Goal: Information Seeking & Learning: Find specific fact

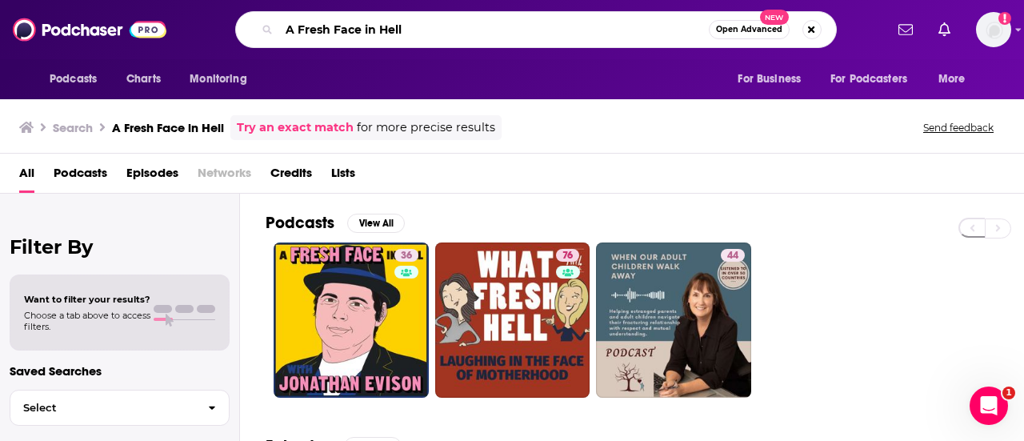
drag, startPoint x: 414, startPoint y: 29, endPoint x: 239, endPoint y: 22, distance: 175.3
click at [239, 22] on div "A Fresh Face in Hell Open Advanced New" at bounding box center [535, 29] width 601 height 37
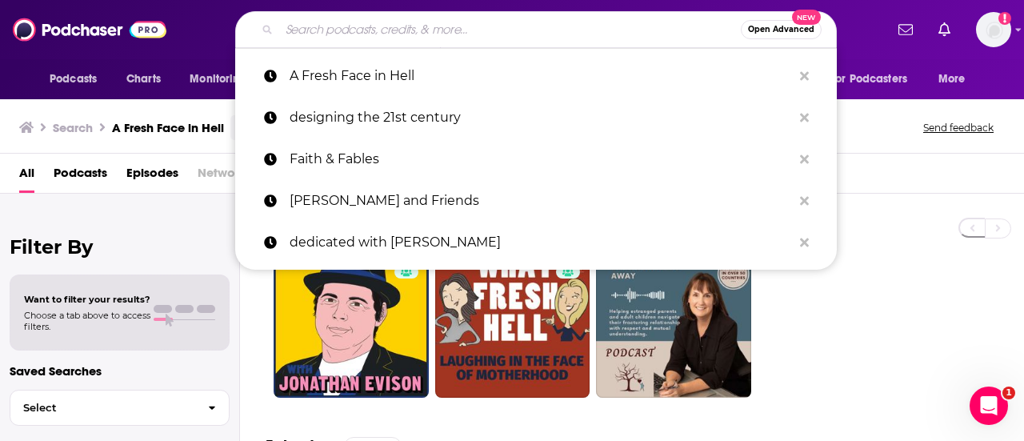
paste input "My Body, My Pod"
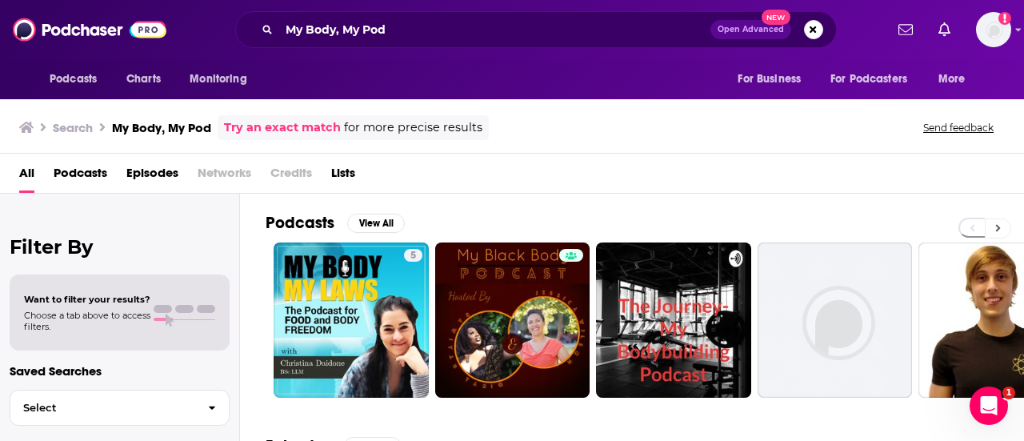
click at [1001, 226] on button at bounding box center [998, 228] width 26 height 20
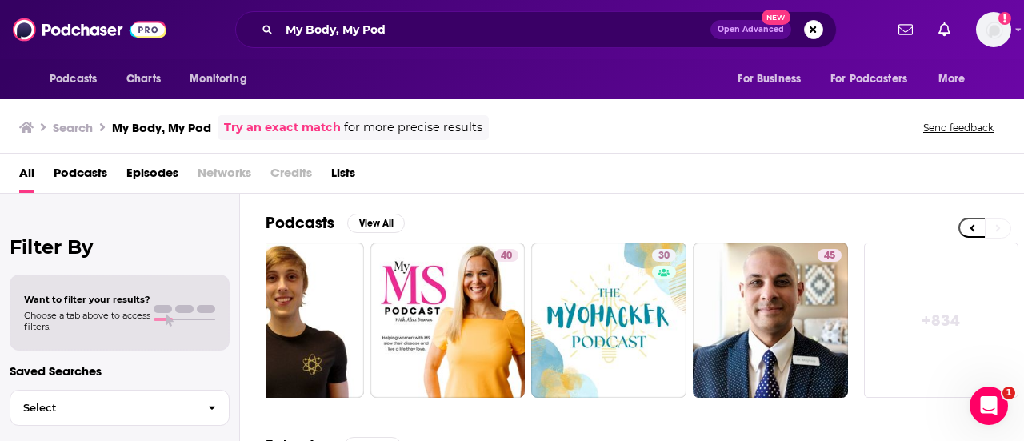
scroll to position [0, 710]
click at [973, 222] on icon at bounding box center [972, 227] width 6 height 11
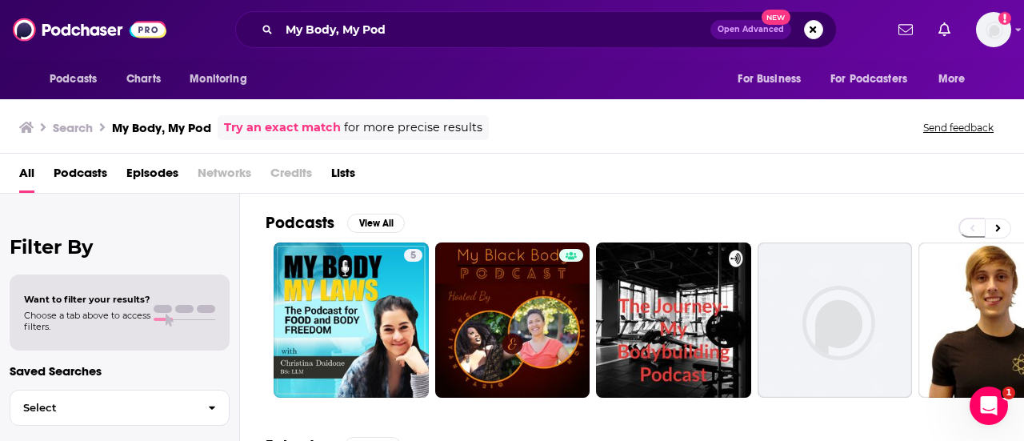
scroll to position [0, 0]
click at [289, 30] on input "My Body, My Pod" at bounding box center [494, 30] width 431 height 26
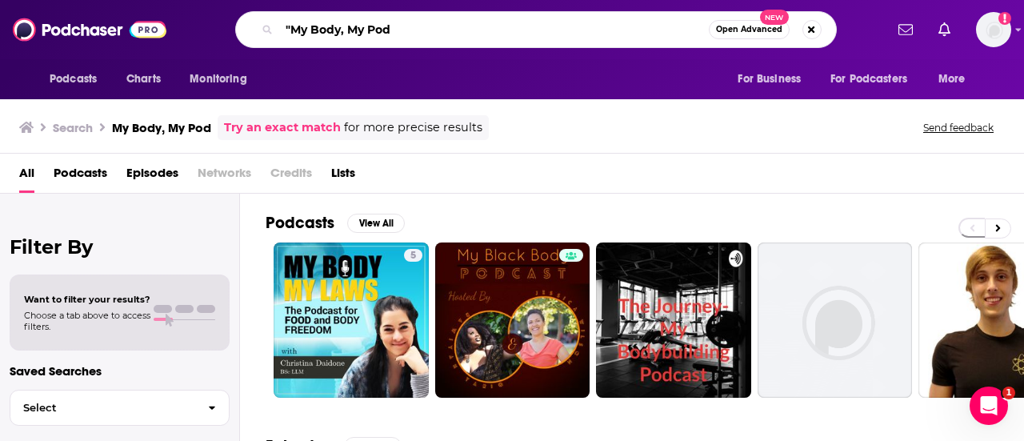
click at [398, 31] on input ""My Body, My Pod" at bounding box center [494, 30] width 430 height 26
type input ""My Body, My Pod""
